Goal: Transaction & Acquisition: Download file/media

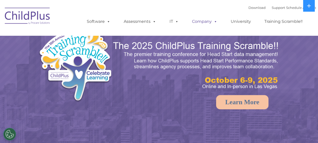
select select "MEDIUM"
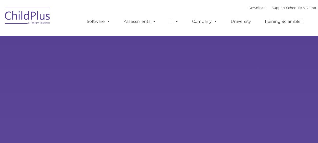
type input ""
select select "MEDIUM"
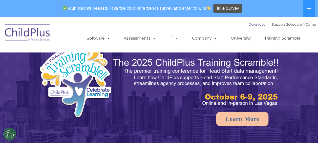
click at [252, 17] on nav "Download Support | Schedule A Demo  MENU MENU Software ChildPlus: The original…" at bounding box center [159, 34] width 318 height 35
click at [251, 25] on link "Download" at bounding box center [257, 24] width 17 height 4
